Goal: Check status: Check status

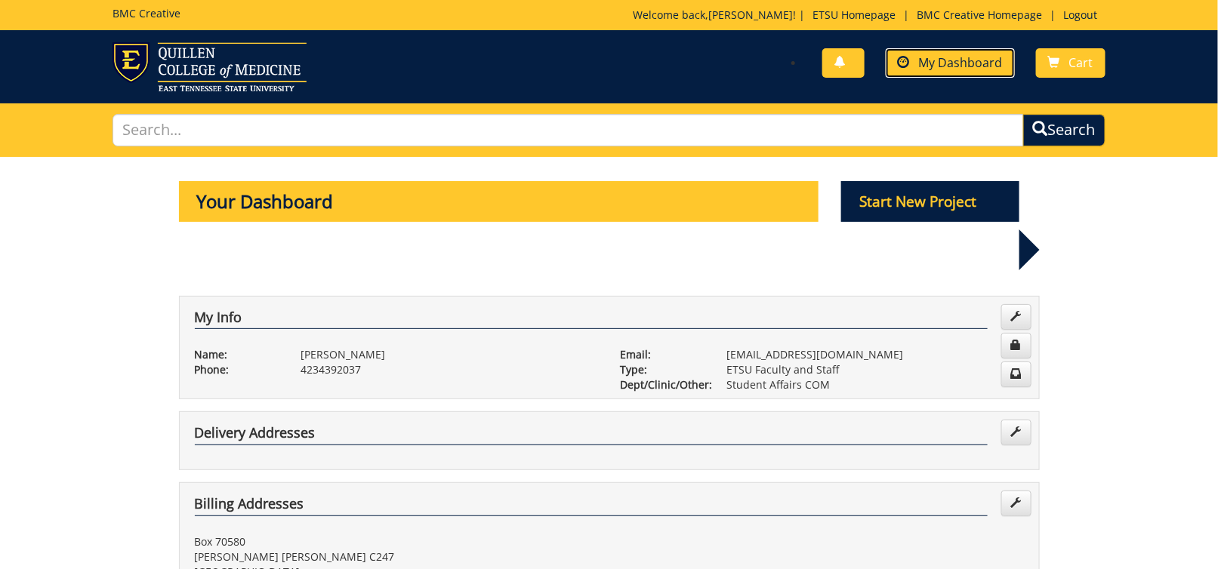
click at [922, 66] on span "My Dashboard" at bounding box center [961, 62] width 84 height 17
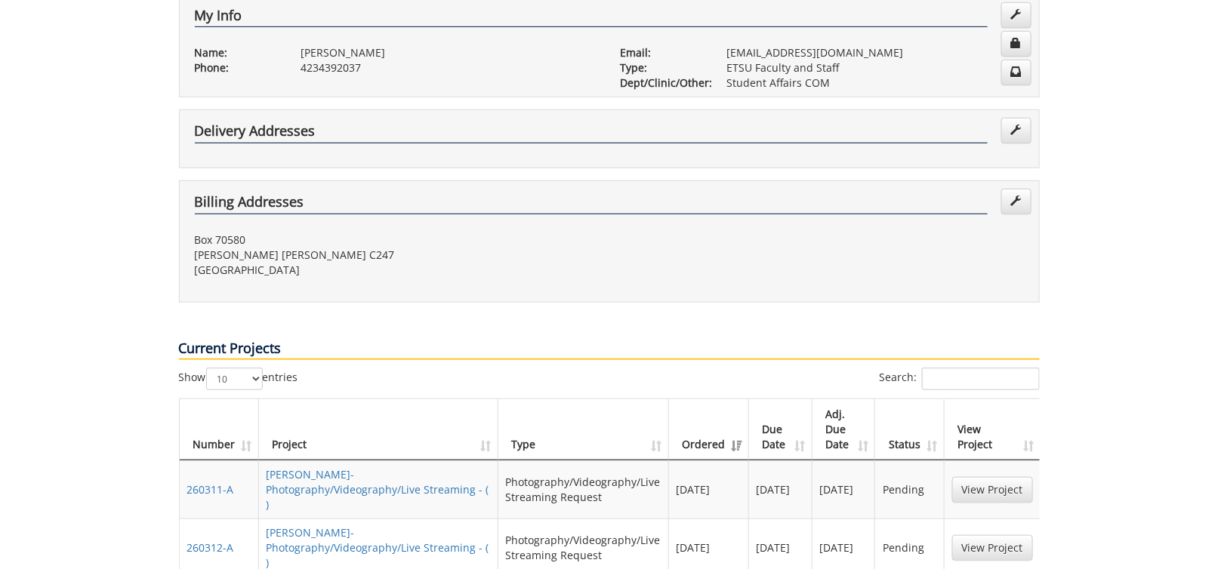
scroll to position [453, 0]
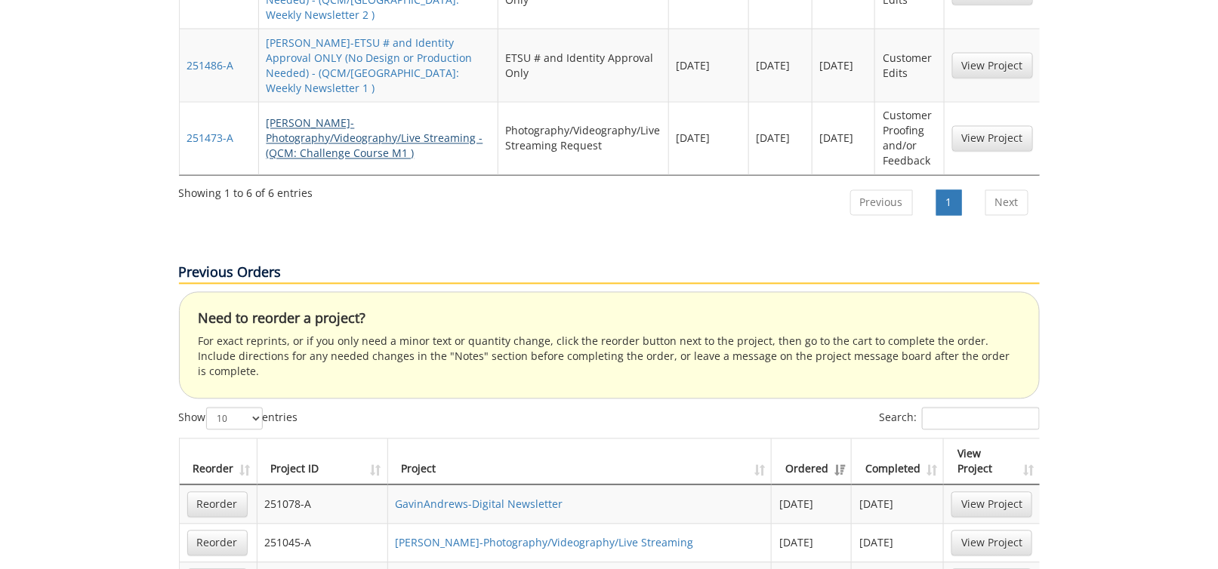
scroll to position [1057, 0]
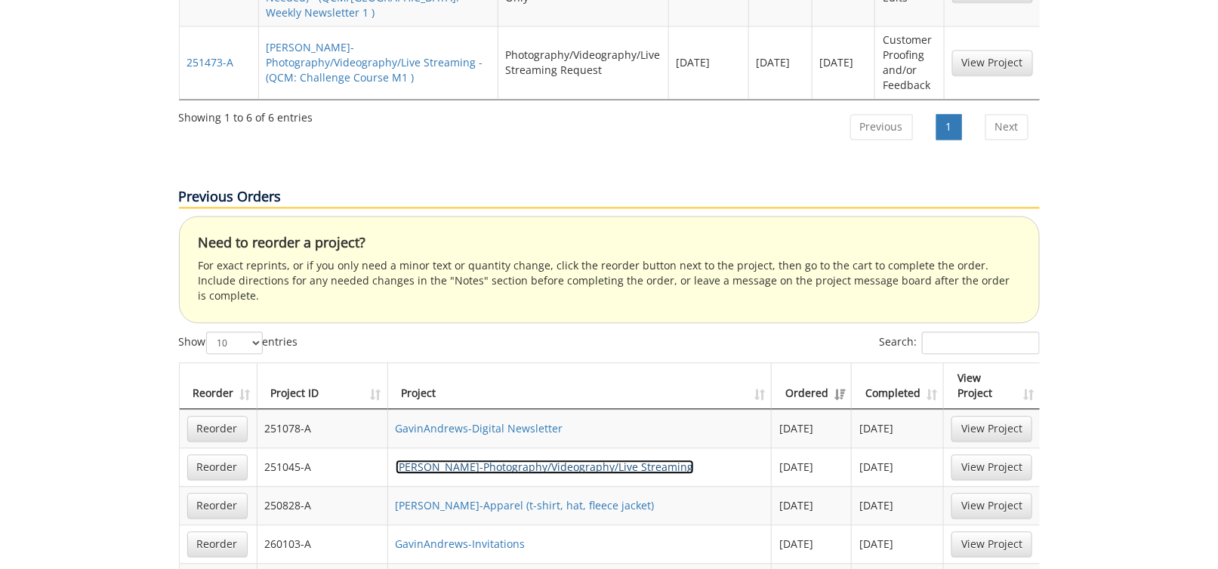
click at [474, 460] on link "[PERSON_NAME]-Photography/Videography/Live Streaming" at bounding box center [545, 467] width 298 height 14
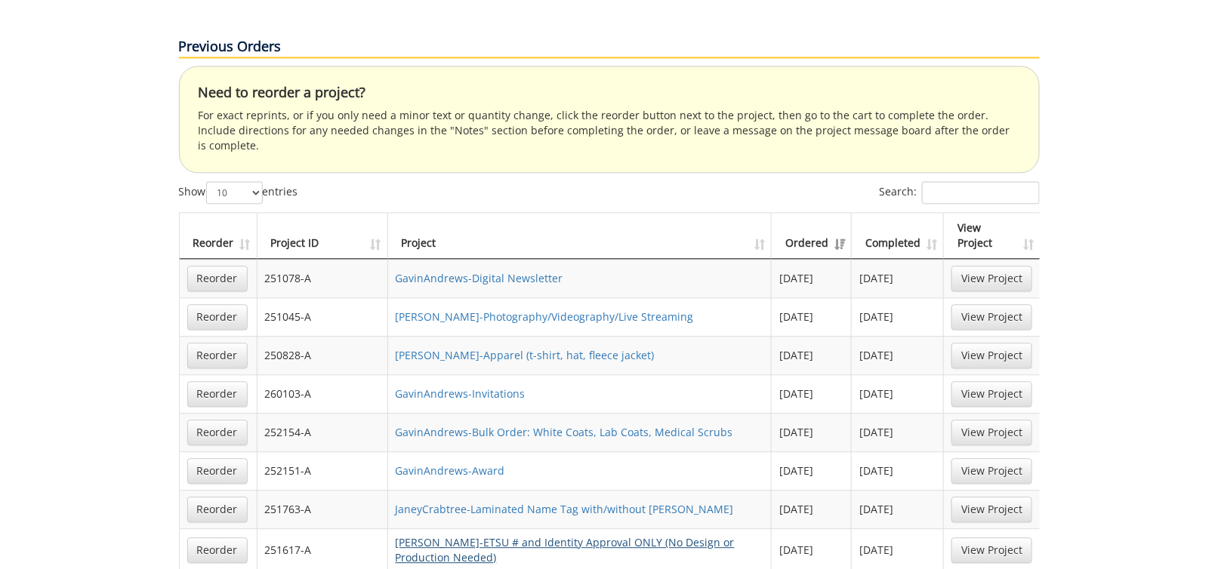
scroll to position [1283, 0]
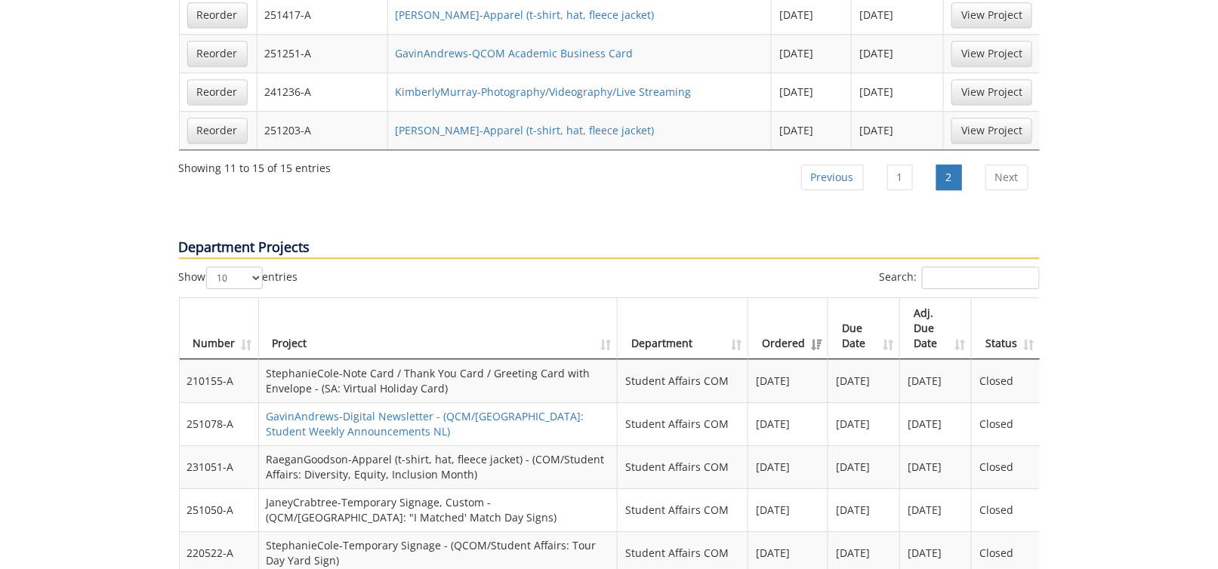
scroll to position [1208, 0]
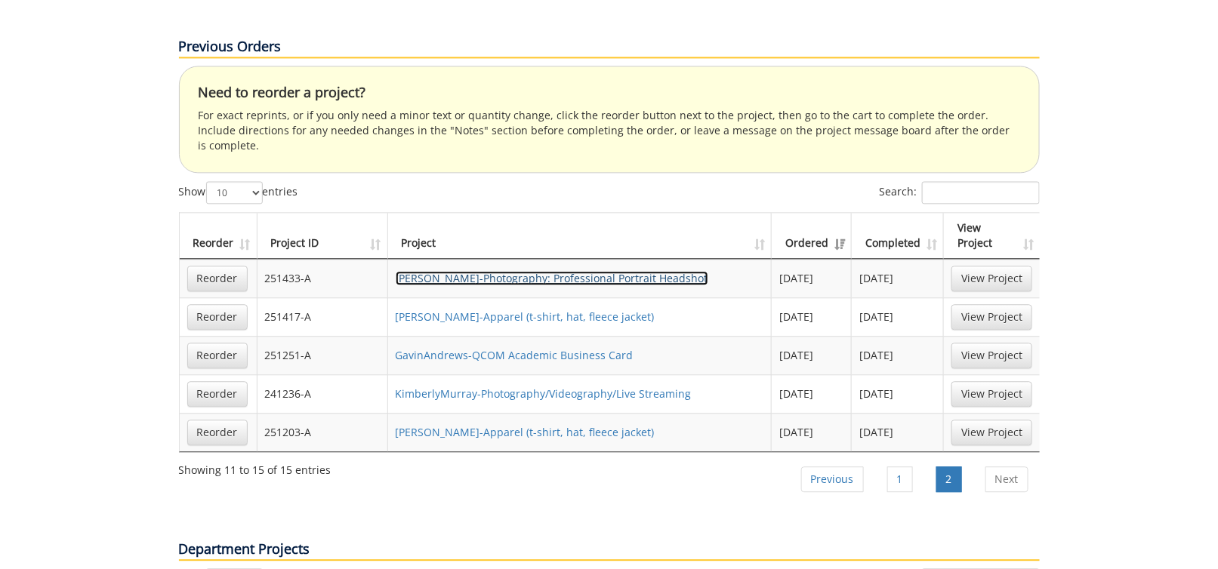
click at [633, 271] on link "GavinAndrews-Photography: Professional Portrait Headshot" at bounding box center [552, 278] width 313 height 14
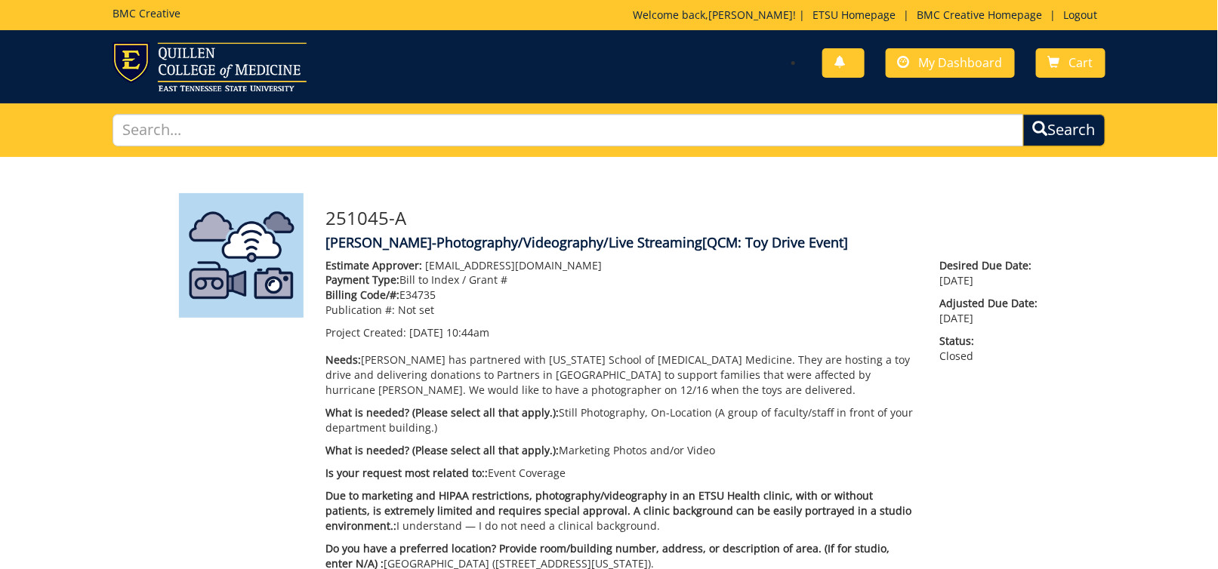
scroll to position [971, 0]
drag, startPoint x: 474, startPoint y: 386, endPoint x: 482, endPoint y: 381, distance: 9.2
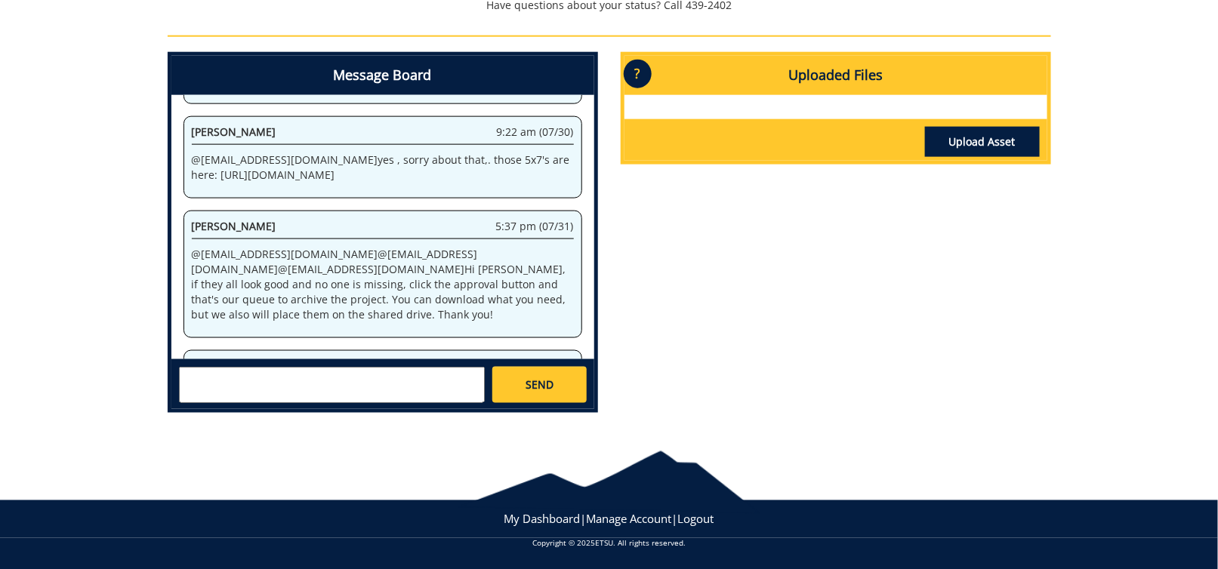
scroll to position [1233, 0]
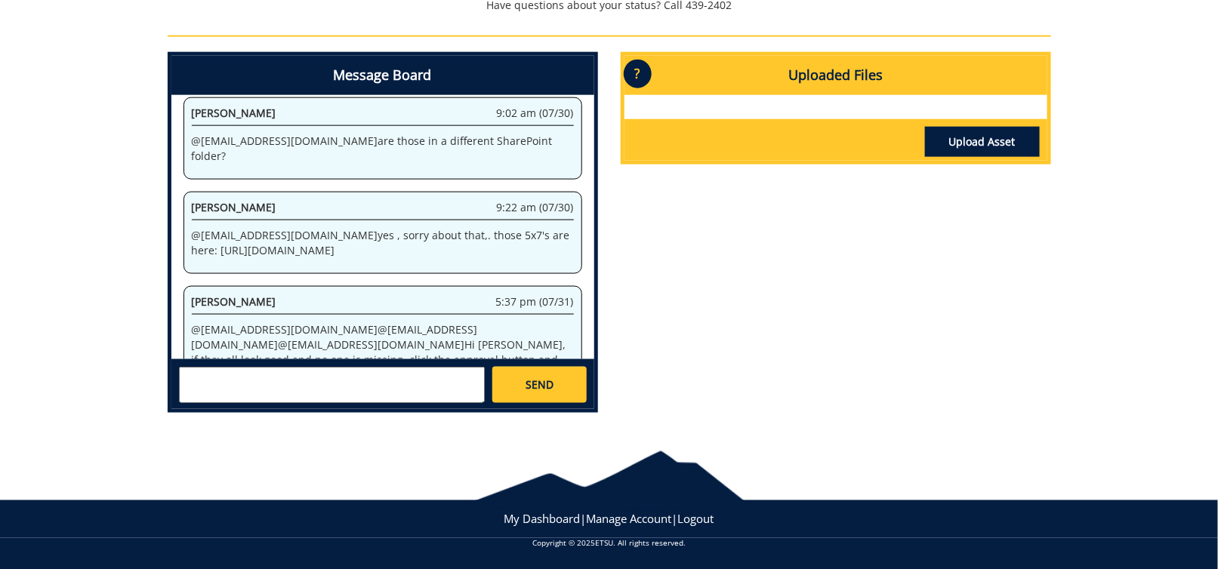
drag, startPoint x: 275, startPoint y: 244, endPoint x: 192, endPoint y: 214, distance: 88.1
click at [192, 228] on p "@ andrewsg@etsu.edu yes , sorry about that,. those 5x7's are here: https://etsu…" at bounding box center [383, 243] width 382 height 30
copy p "https://etsu365-my.sharepoint.com/:f:/g/personal/gougeja_etsu_edu/EtYBcTyA4uNEj…"
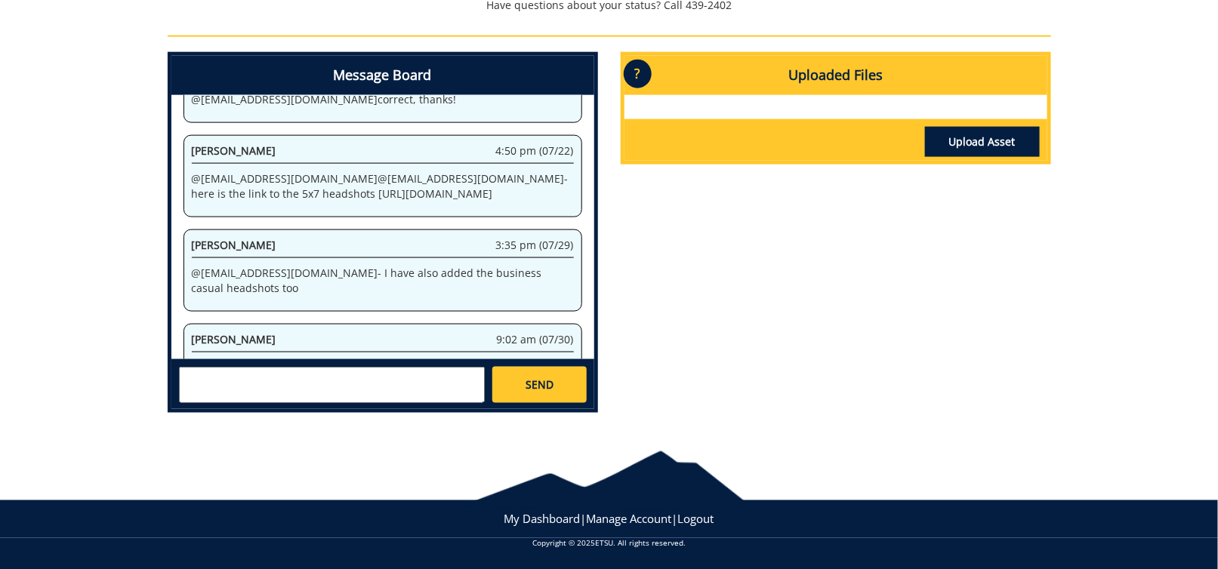
scroll to position [931, 0]
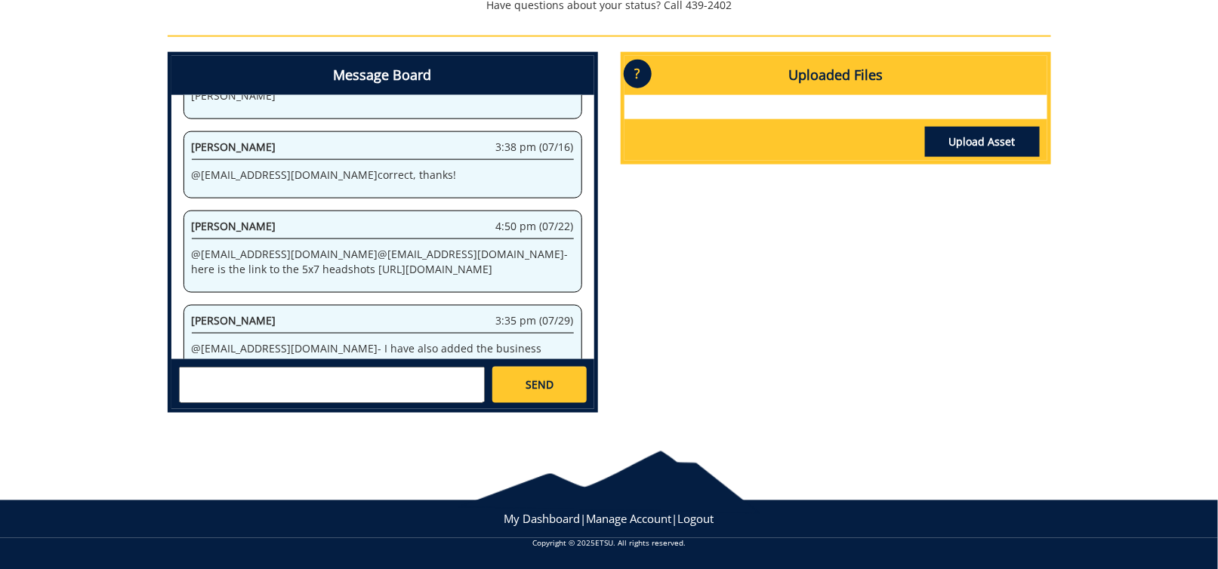
drag, startPoint x: 243, startPoint y: 216, endPoint x: 499, endPoint y: 244, distance: 257.4
click at [499, 247] on p "@ andrewsg@etsu.edu @ crabtrej@etsu.edu - here is the link to the 5x7 headshots…" at bounding box center [383, 262] width 382 height 30
copy p "https://etsu365-my.sharepoint.com/:f:/g/personal/gougeja_etsu_edu/Euf-mgF5eltLm…"
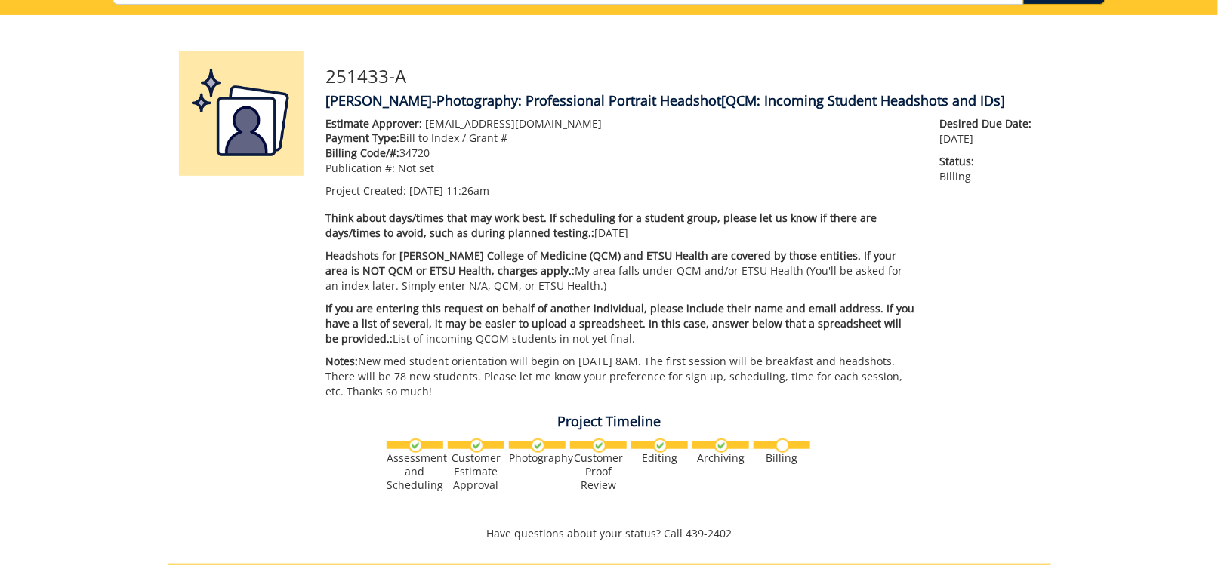
scroll to position [0, 0]
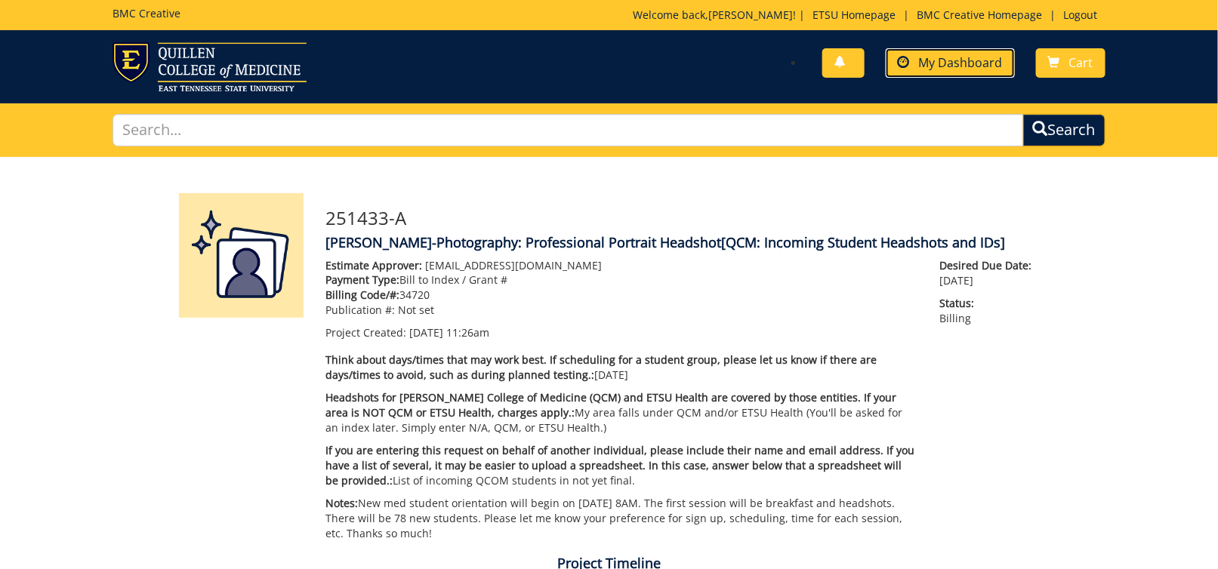
click at [959, 63] on span "My Dashboard" at bounding box center [961, 62] width 84 height 17
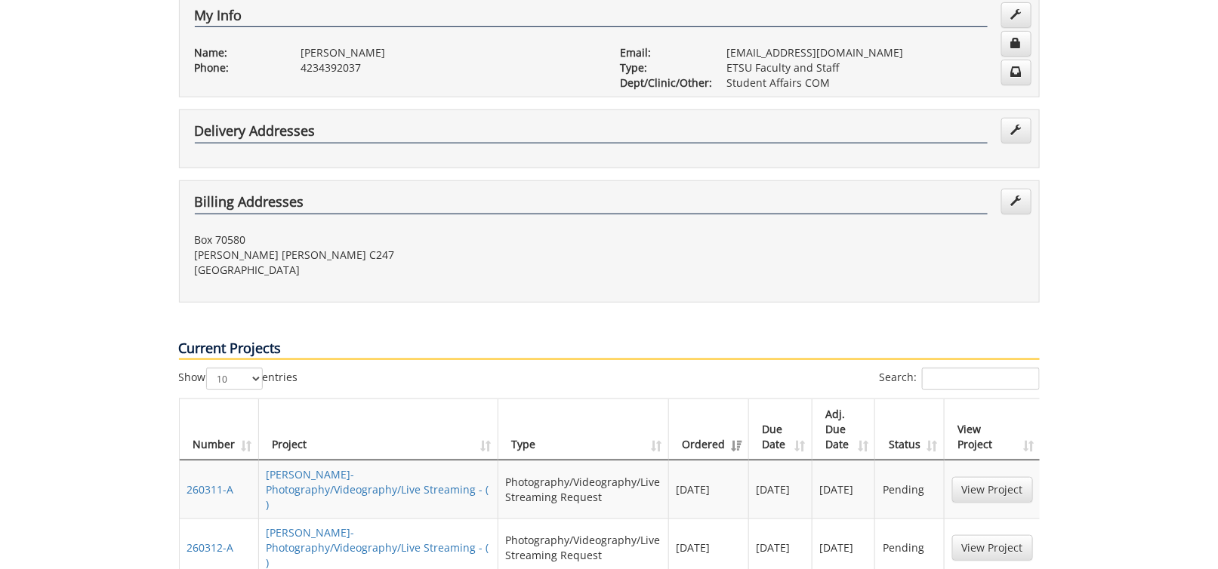
scroll to position [453, 0]
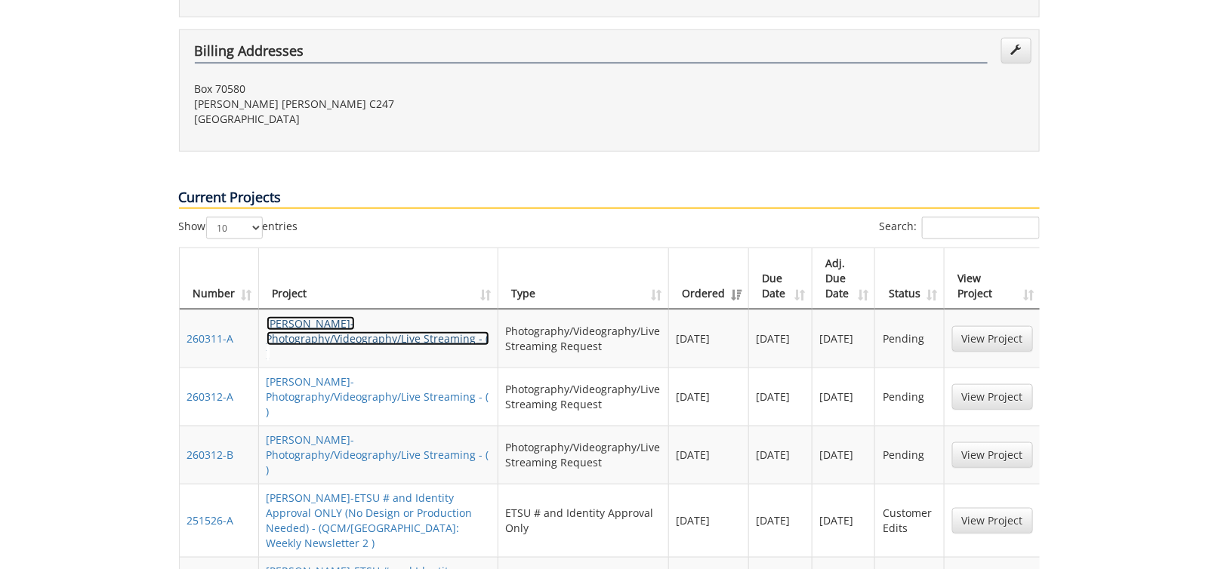
click at [398, 316] on link "GavinAndrews-Photography/Videography/Live Streaming - ( )" at bounding box center [377, 338] width 223 height 45
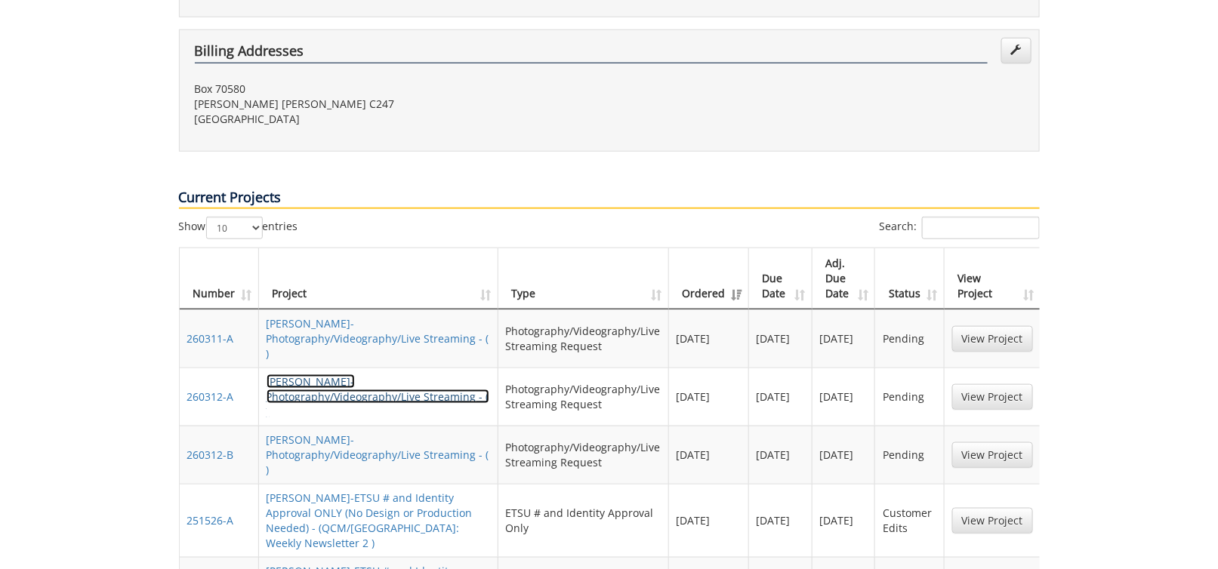
click at [405, 374] on link "GavinAndrews-Photography/Videography/Live Streaming - ( )" at bounding box center [377, 396] width 223 height 45
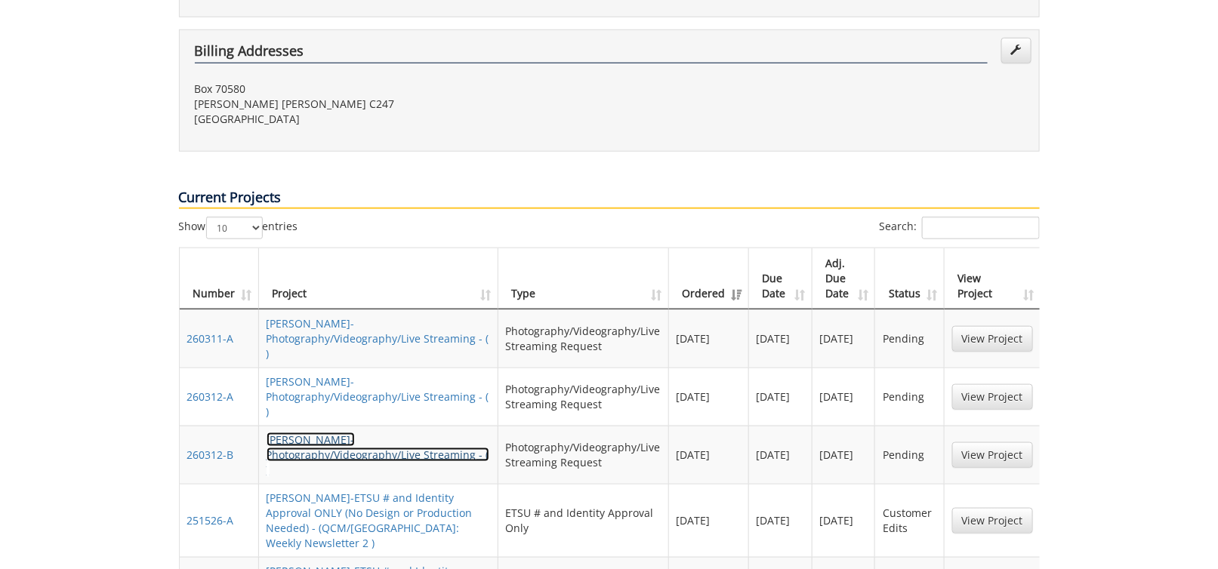
click at [406, 433] on link "GavinAndrews-Photography/Videography/Live Streaming - ( )" at bounding box center [377, 455] width 223 height 45
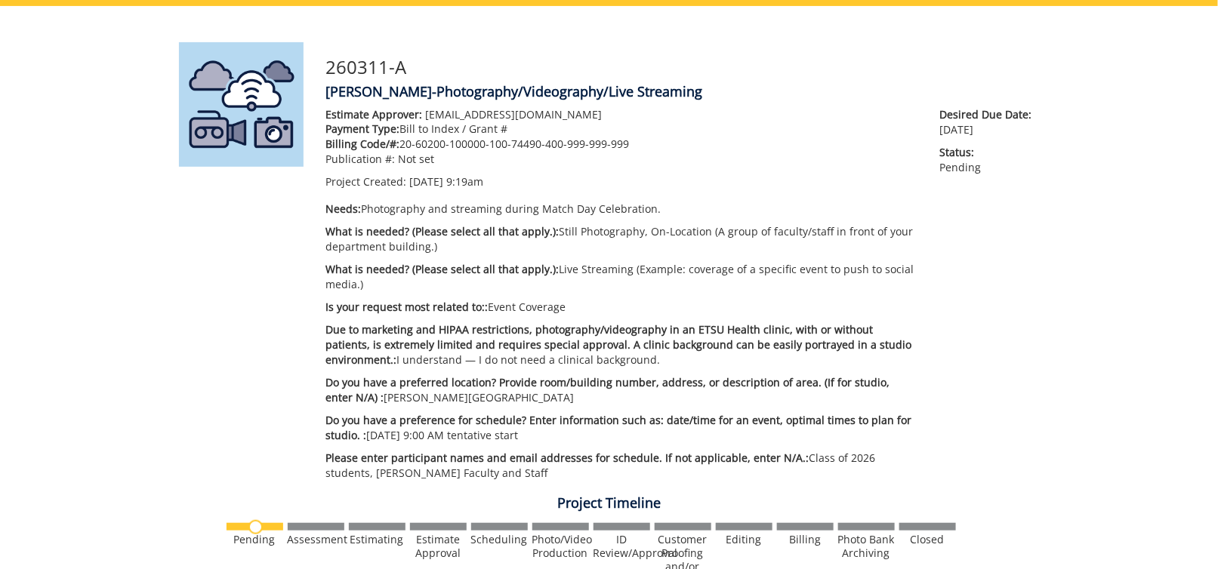
scroll to position [75, 0]
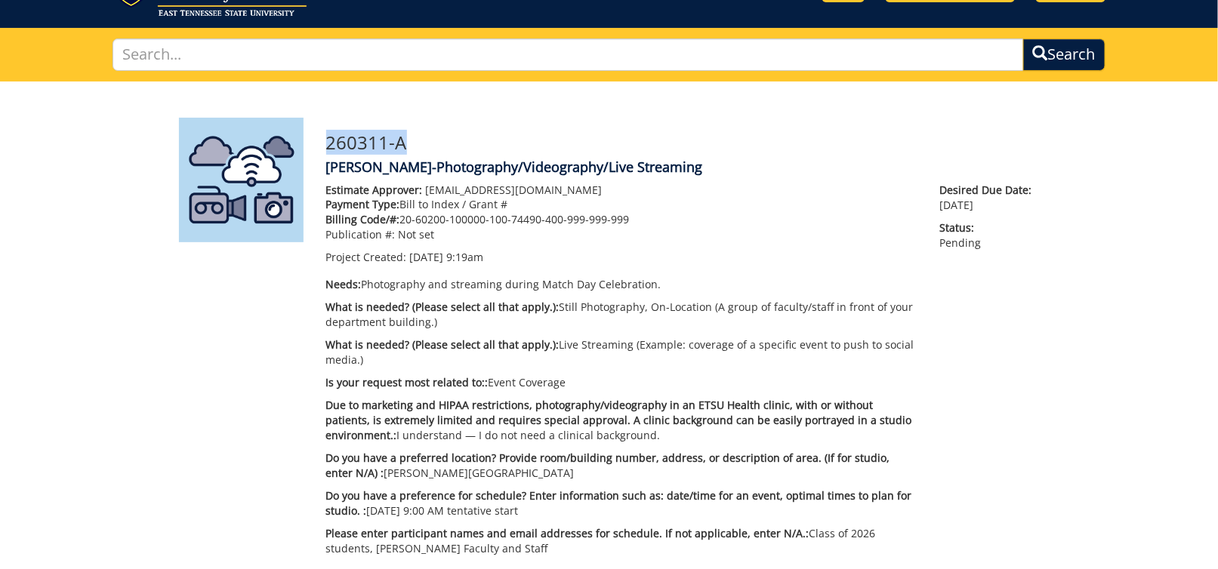
drag, startPoint x: 414, startPoint y: 143, endPoint x: 327, endPoint y: 150, distance: 87.1
click at [327, 150] on h3 "260311-A" at bounding box center [682, 143] width 713 height 20
copy h3 "260311-A"
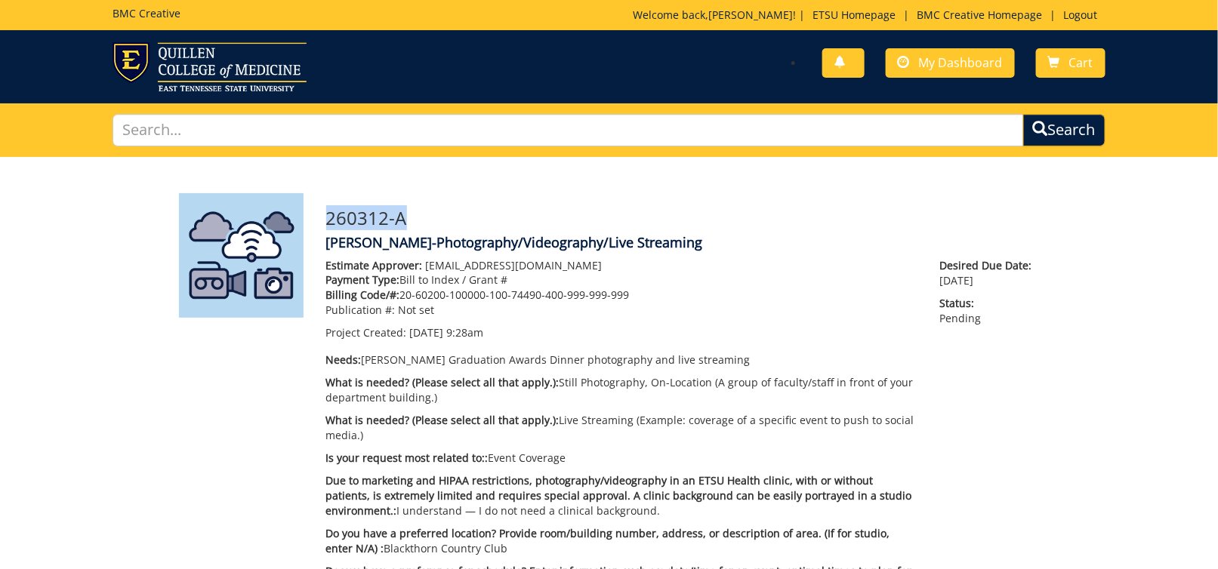
drag, startPoint x: 389, startPoint y: 214, endPoint x: 330, endPoint y: 211, distance: 59.0
click at [330, 211] on h3 "260312-A" at bounding box center [682, 218] width 713 height 20
copy h3 "260312-A"
drag, startPoint x: 403, startPoint y: 219, endPoint x: 328, endPoint y: 215, distance: 75.6
click at [328, 215] on h3 "260312-B" at bounding box center [682, 218] width 713 height 20
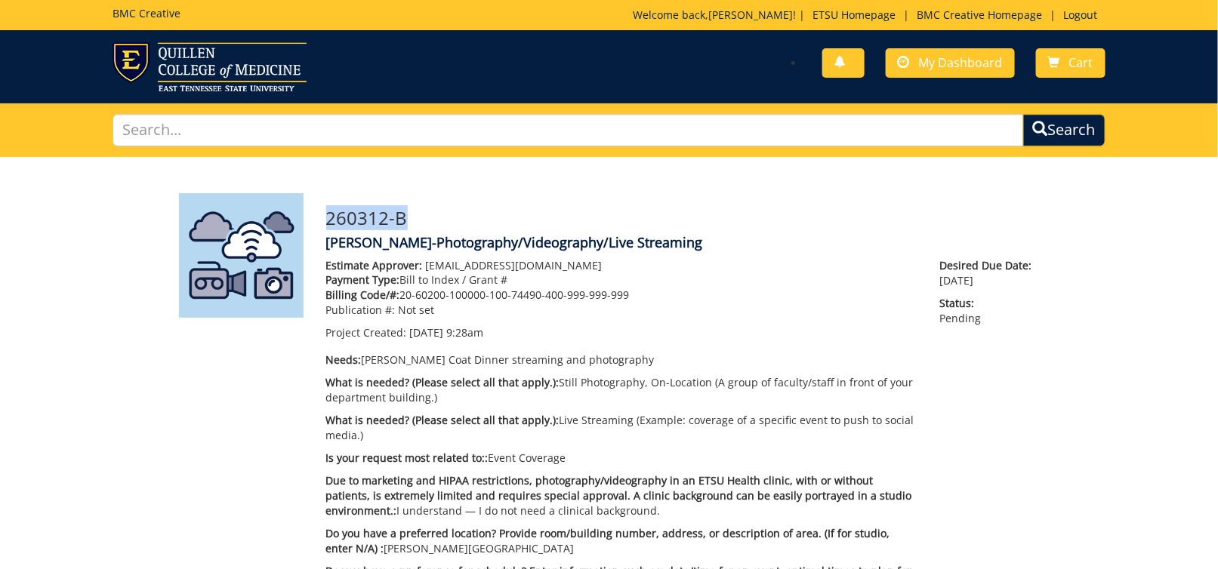
copy h3 "260312-B"
